Goal: Task Accomplishment & Management: Manage account settings

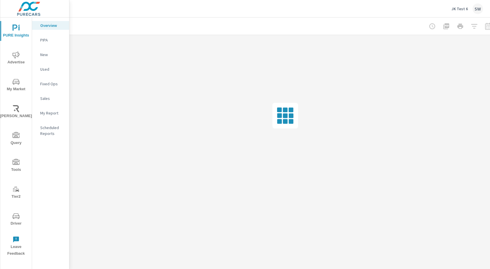
click at [466, 8] on p "JK Test 6" at bounding box center [460, 8] width 16 height 5
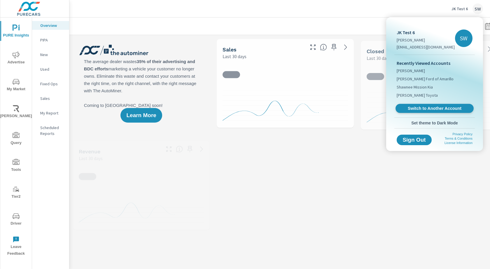
click at [419, 108] on span "Switch to Another Account" at bounding box center [435, 109] width 72 height 6
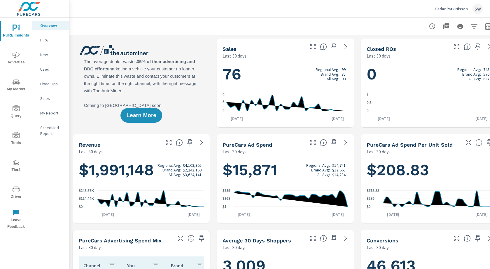
click at [15, 87] on span "My Market" at bounding box center [16, 85] width 28 height 14
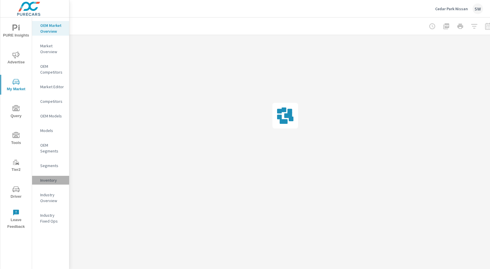
click at [51, 182] on p "Inventory" at bounding box center [52, 180] width 24 height 6
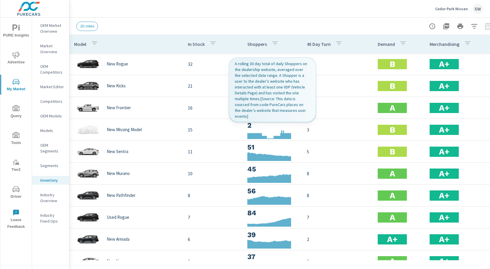
click at [252, 45] on p "Shoppers" at bounding box center [258, 44] width 20 height 6
